Goal: Navigation & Orientation: Find specific page/section

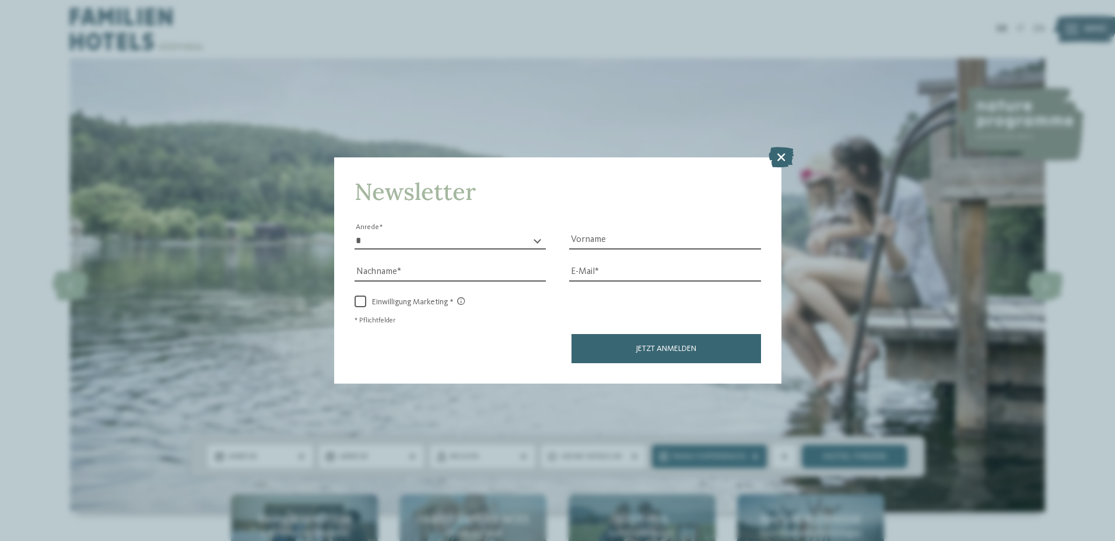
click at [654, 348] on span "Jetzt anmelden" at bounding box center [666, 349] width 61 height 8
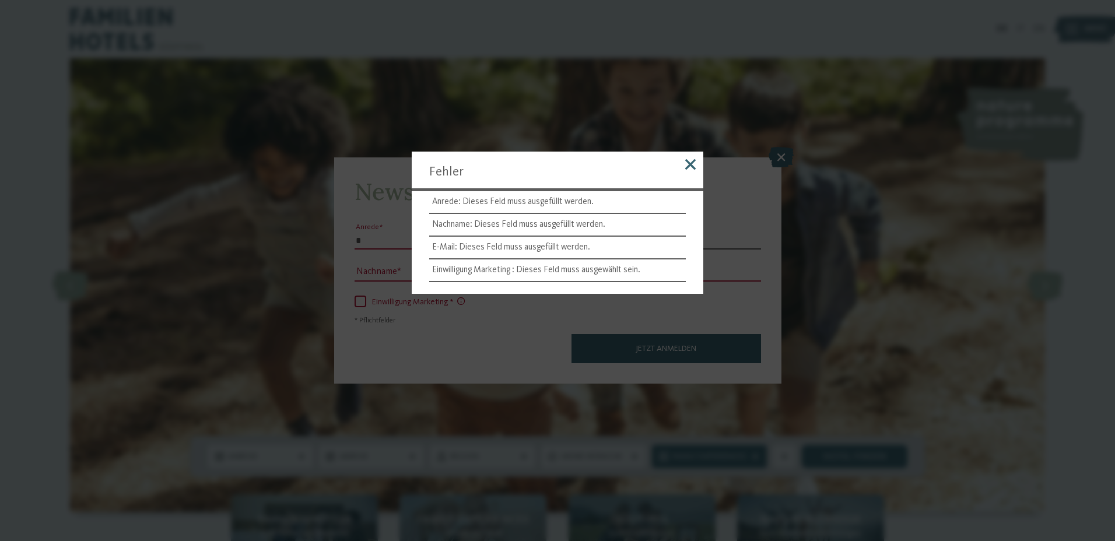
click at [693, 163] on span at bounding box center [690, 164] width 11 height 11
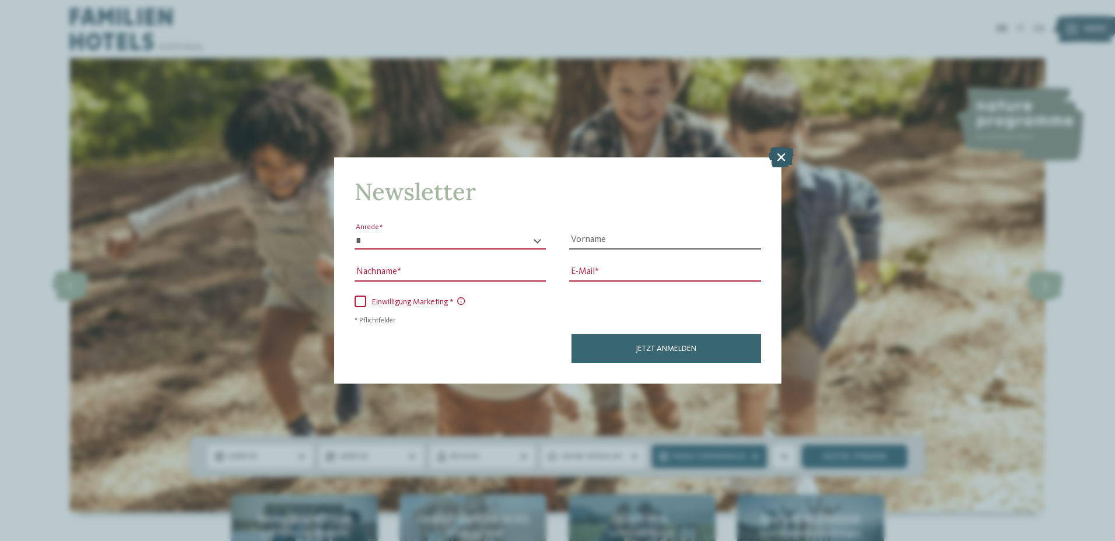
click at [780, 155] on icon at bounding box center [781, 156] width 25 height 20
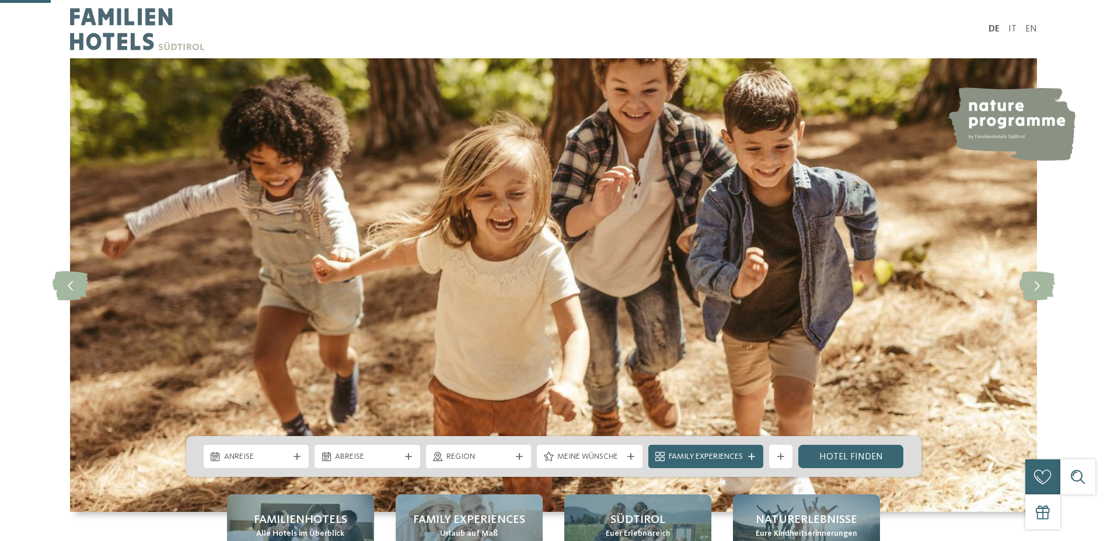
scroll to position [350, 0]
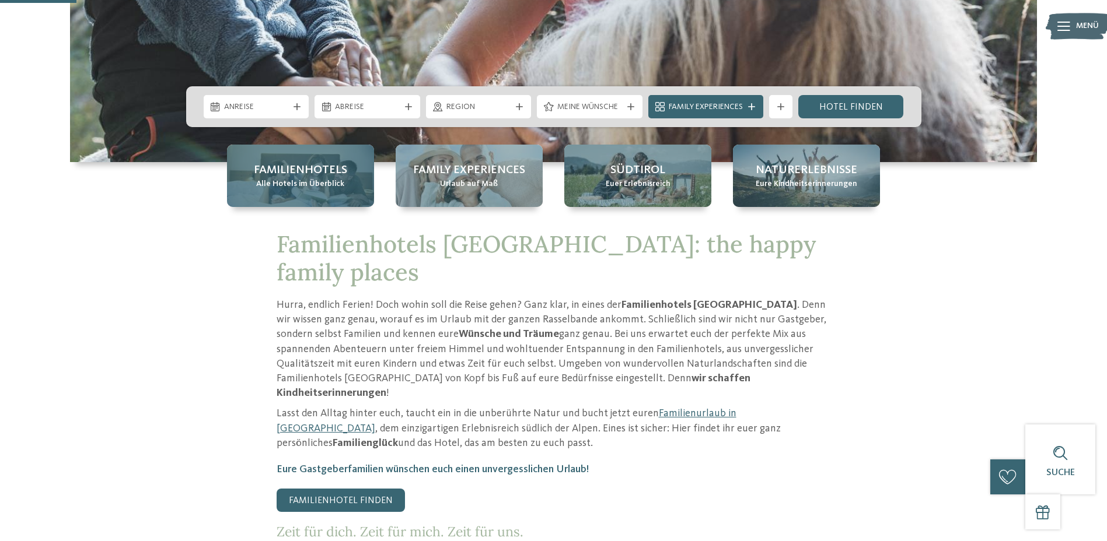
click at [320, 179] on span "Alle Hotels im Überblick" at bounding box center [300, 185] width 88 height 12
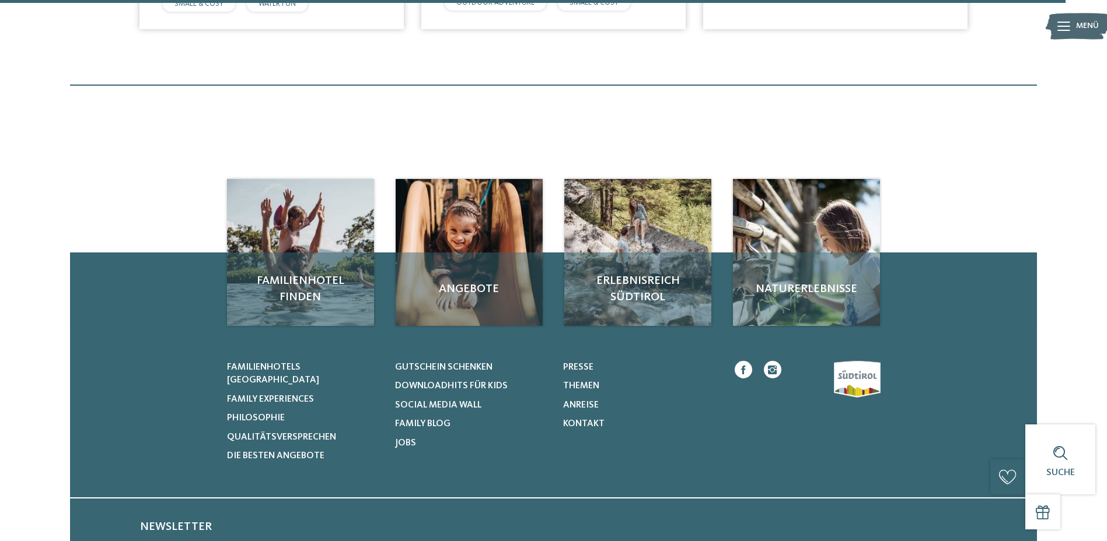
scroll to position [3850, 0]
